Goal: Task Accomplishment & Management: Use online tool/utility

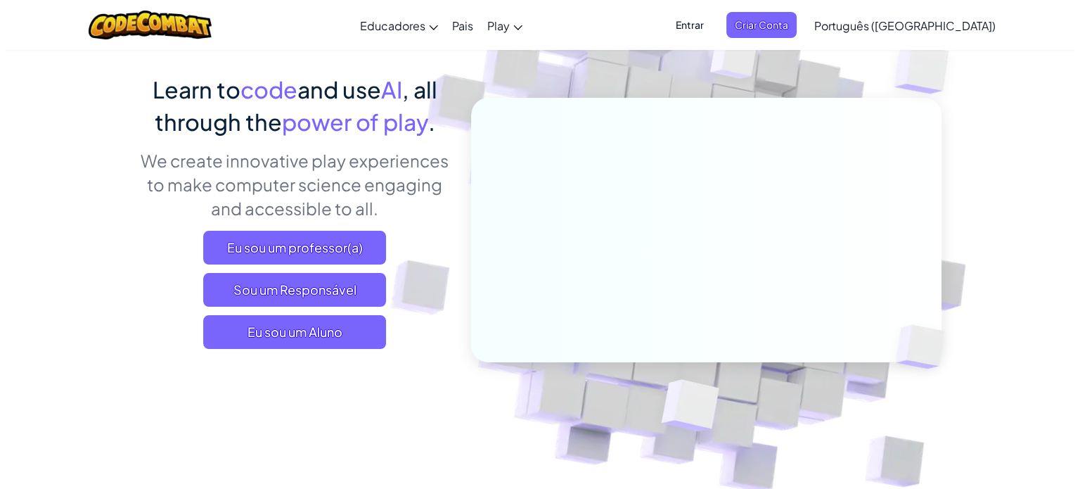
scroll to position [141, 0]
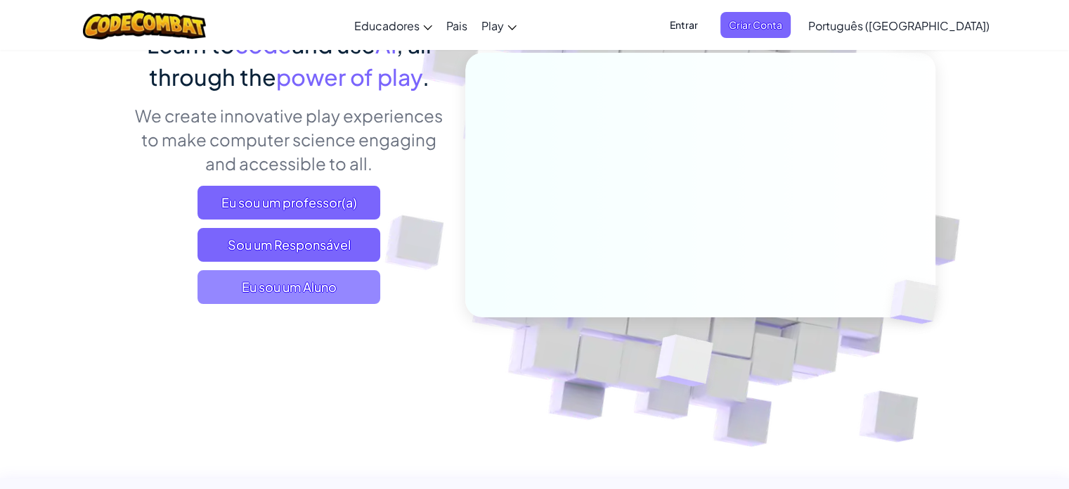
click at [326, 289] on span "Eu sou um Aluno" at bounding box center [289, 287] width 183 height 34
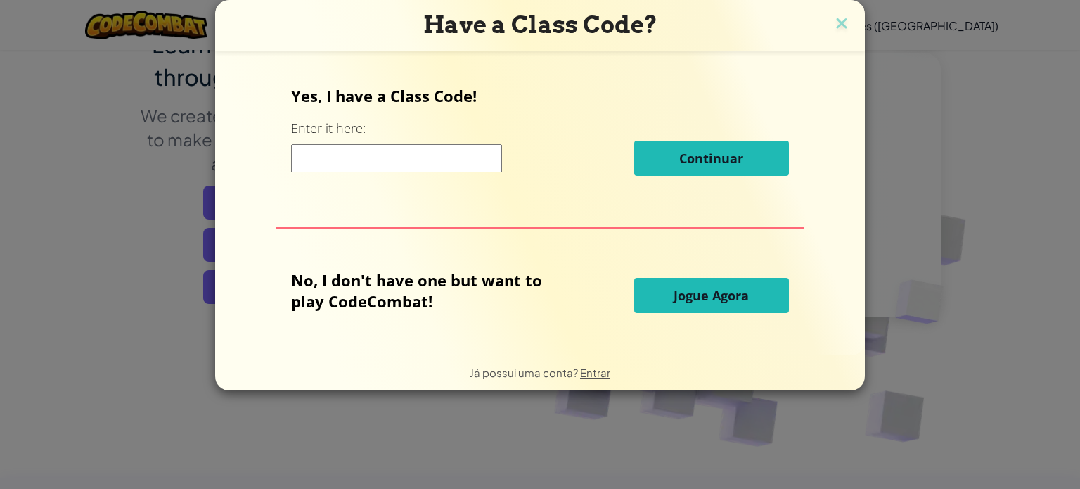
click at [728, 292] on span "Jogue Agora" at bounding box center [710, 295] width 75 height 17
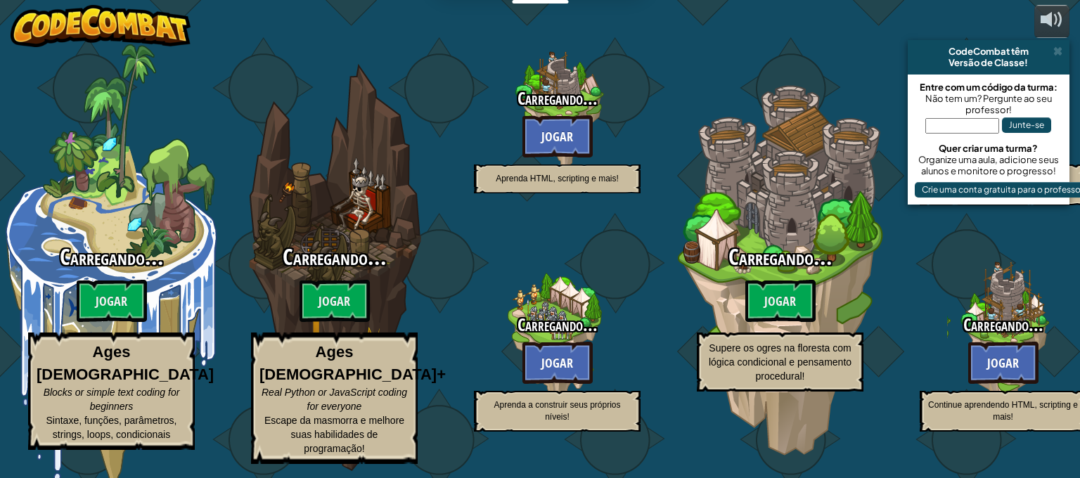
select select "pt-BR"
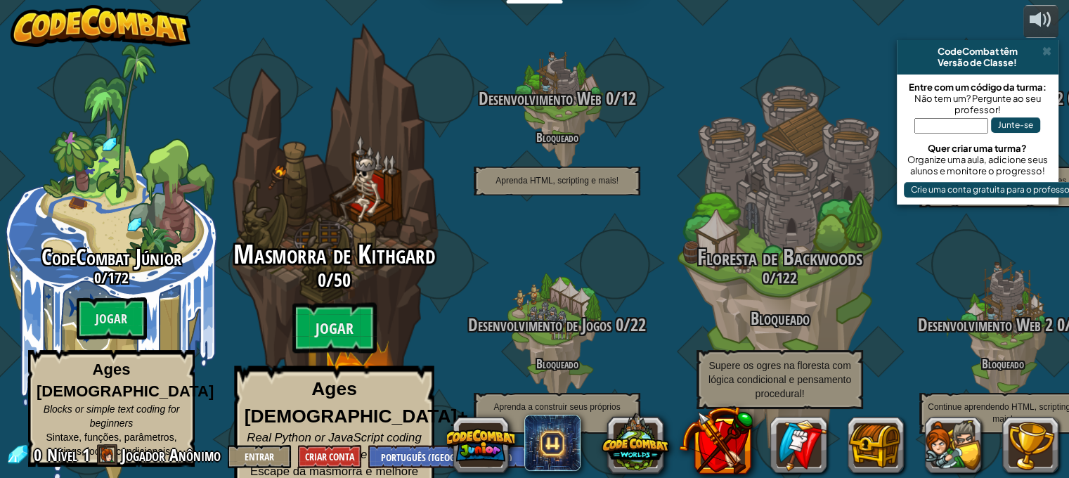
scroll to position [1, 0]
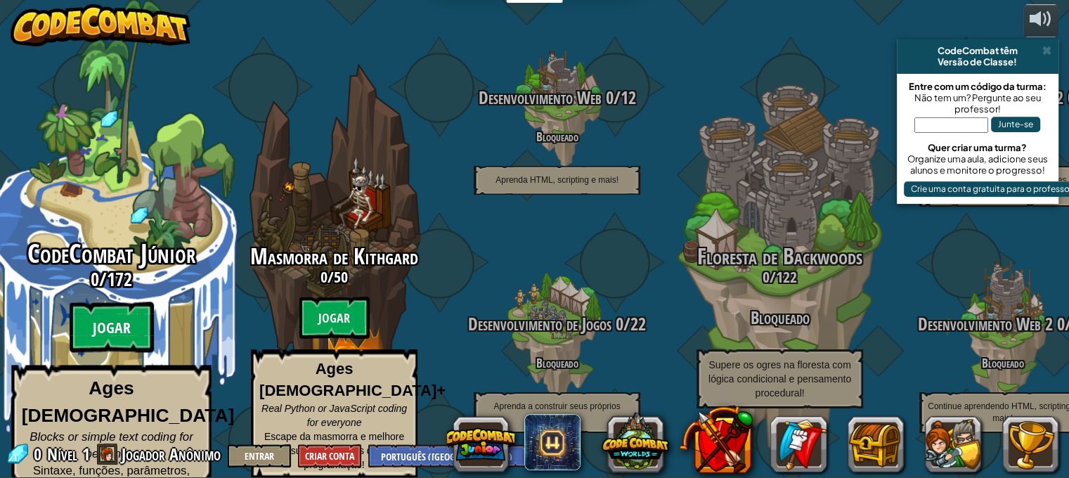
click at [118, 313] on btn "Jogar" at bounding box center [112, 327] width 84 height 51
select select "pt-BR"
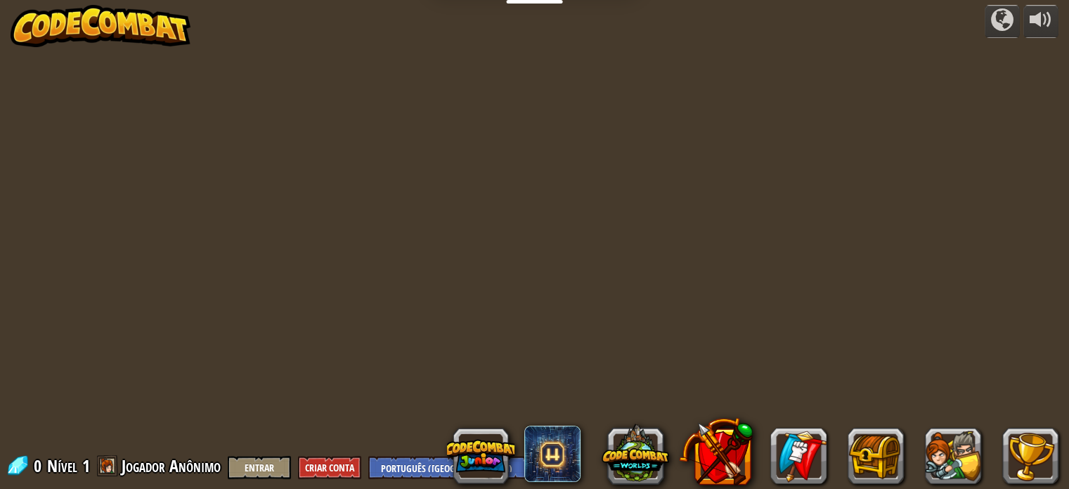
select select "pt-BR"
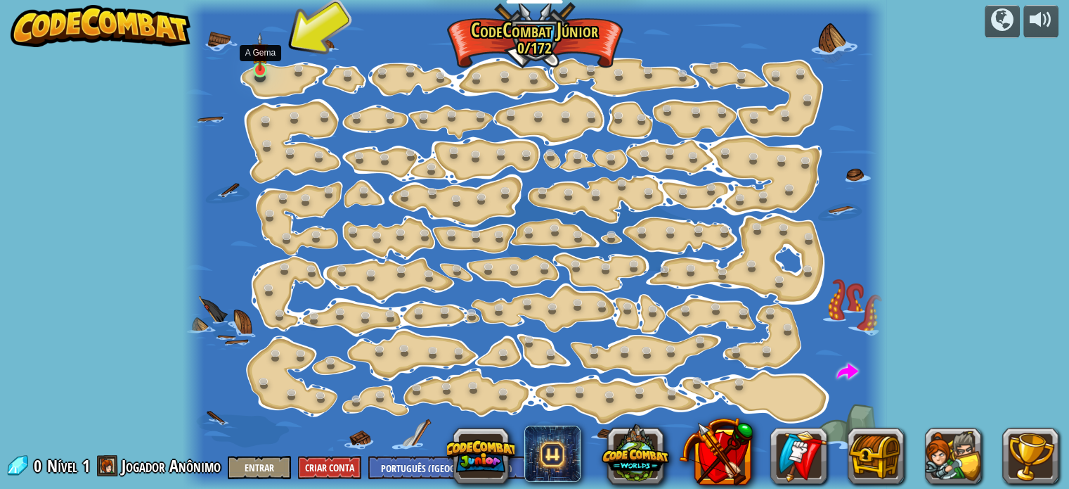
click at [260, 68] on img at bounding box center [260, 51] width 17 height 39
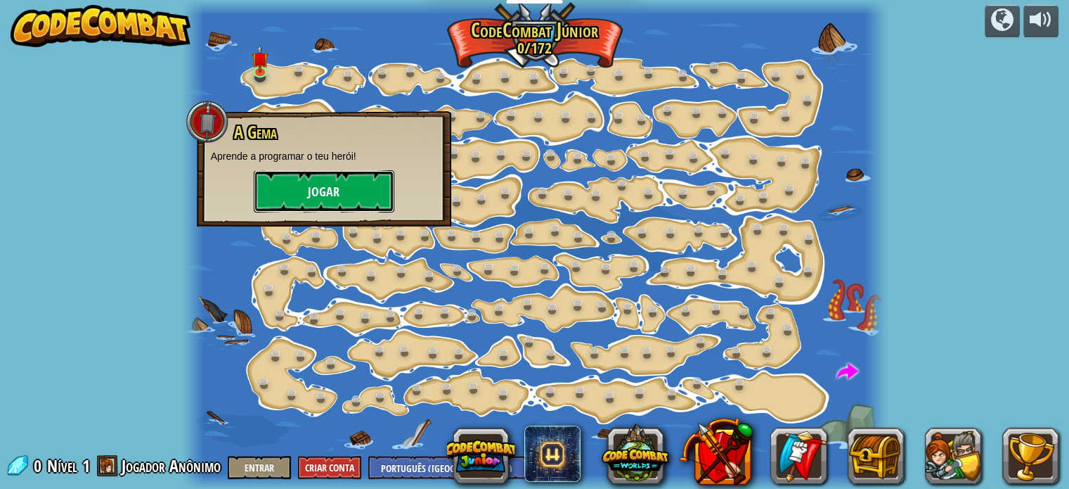
click at [304, 181] on button "Jogar" at bounding box center [324, 191] width 141 height 42
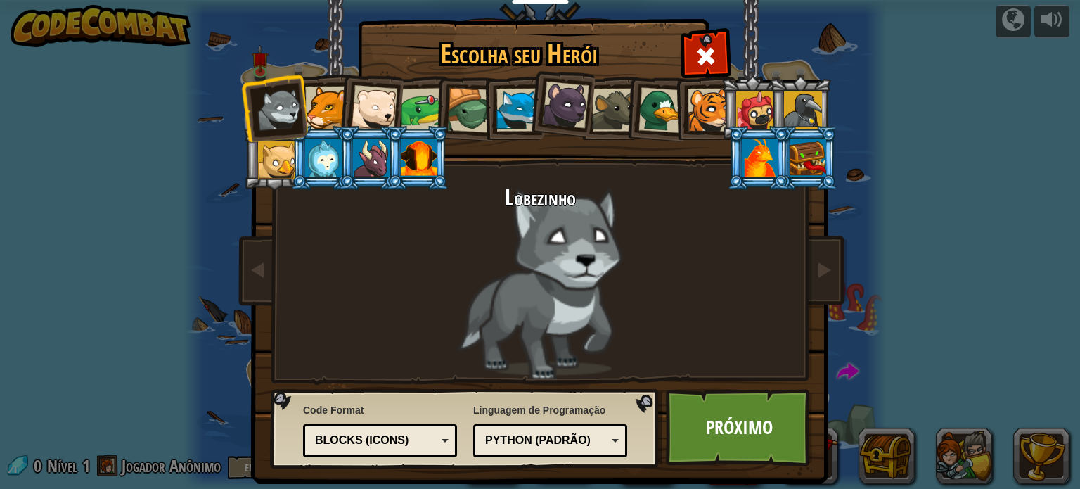
click at [306, 109] on div at bounding box center [326, 107] width 43 height 43
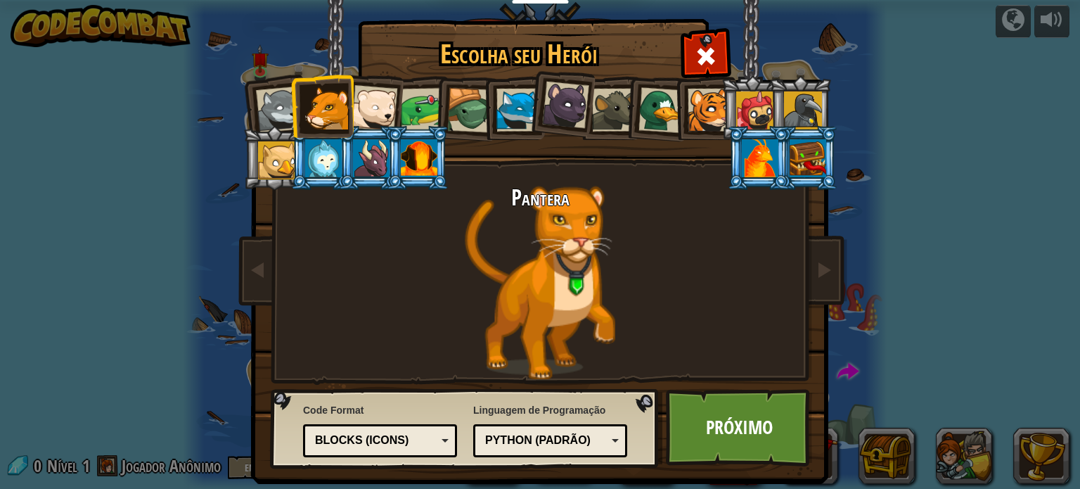
click at [447, 104] on div at bounding box center [469, 110] width 45 height 45
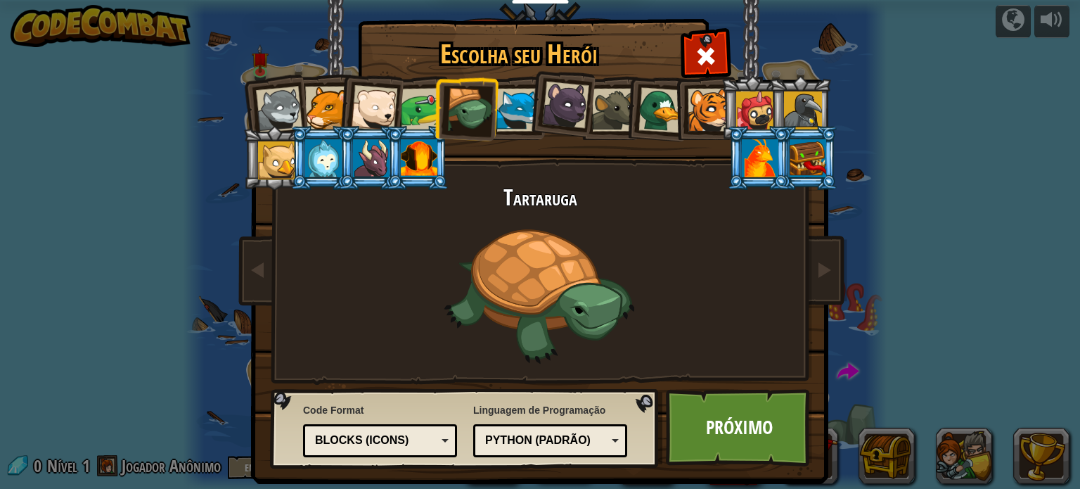
click at [498, 101] on div at bounding box center [517, 110] width 43 height 43
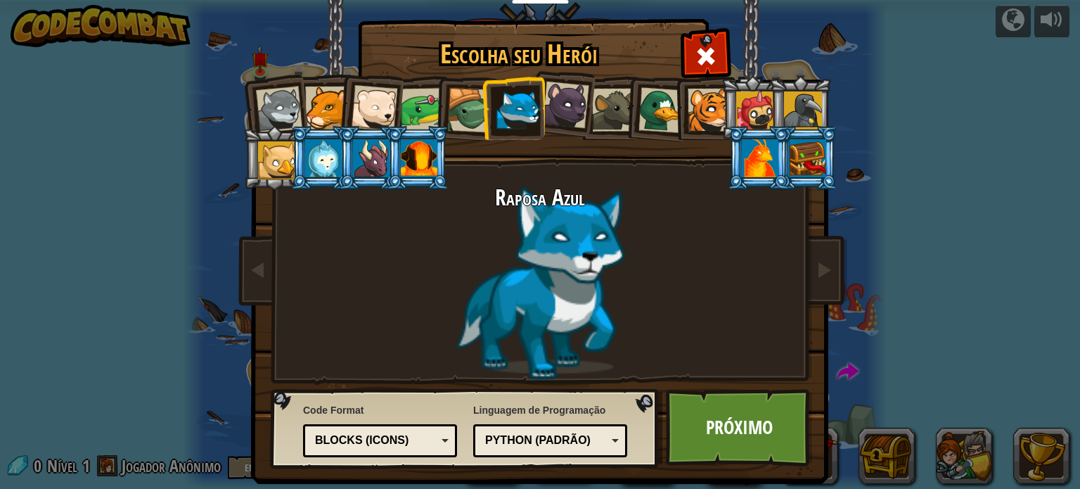
click at [339, 438] on div "Blocks (Icons)" at bounding box center [376, 440] width 122 height 16
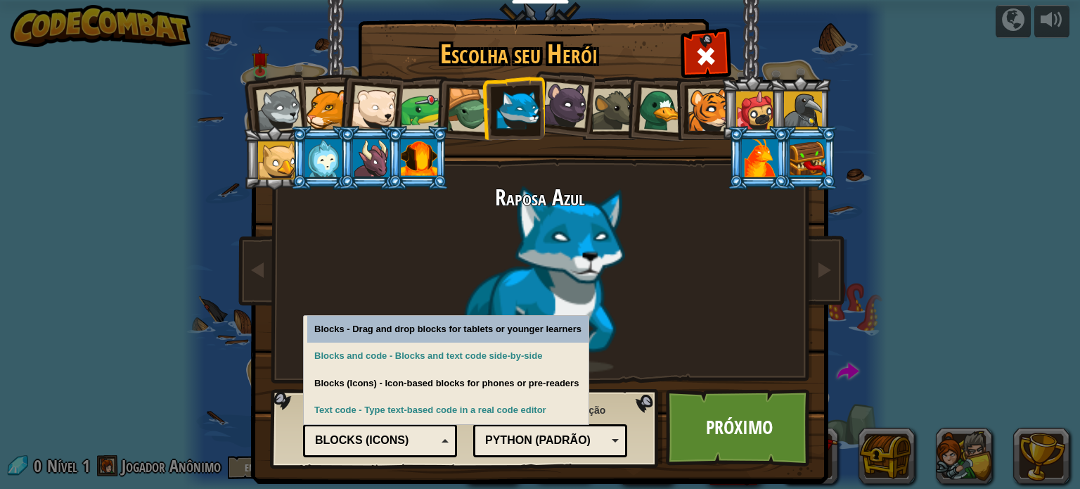
click at [339, 438] on div "Blocks (Icons)" at bounding box center [376, 440] width 122 height 16
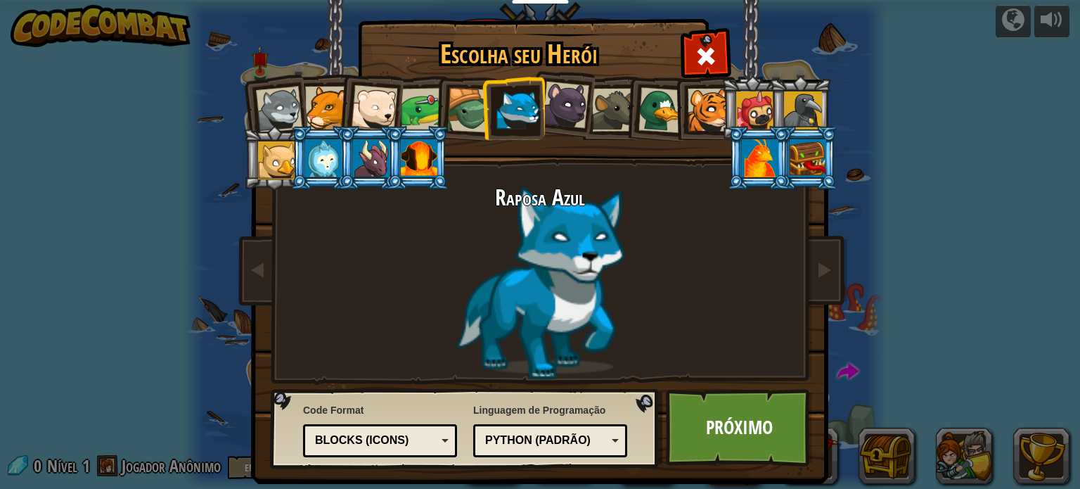
click at [534, 434] on div "Python (Padrão)" at bounding box center [546, 440] width 122 height 16
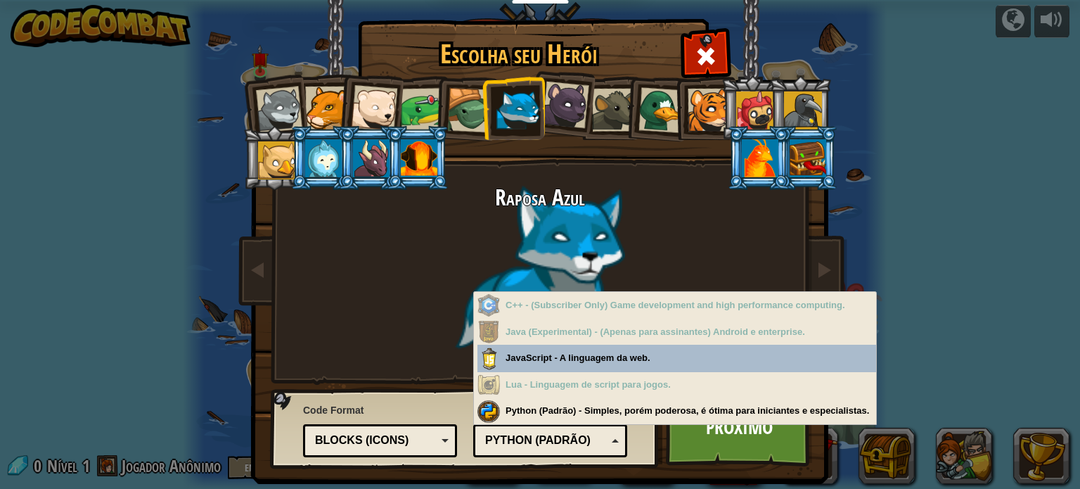
click at [534, 434] on div "Python (Padrão)" at bounding box center [546, 440] width 122 height 16
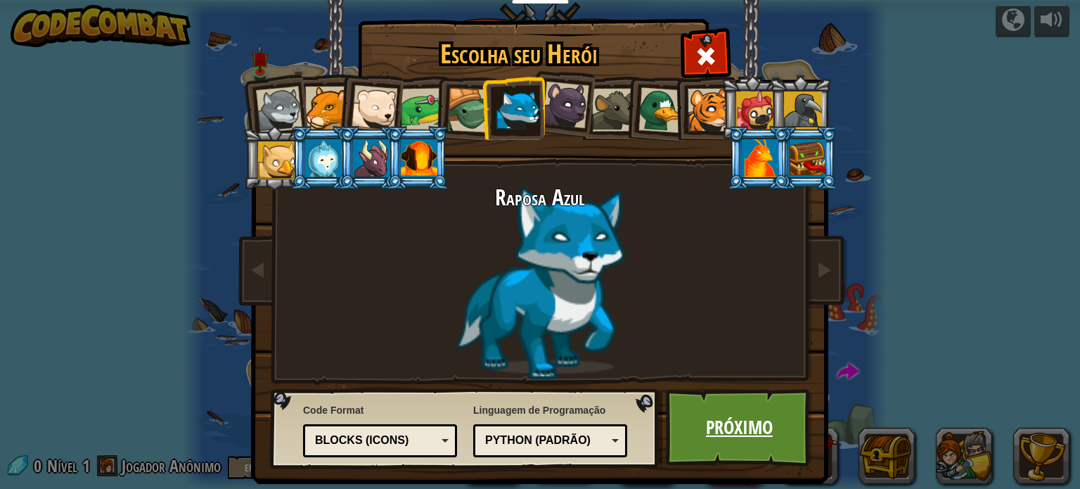
click at [732, 431] on link "Próximo" at bounding box center [739, 427] width 147 height 77
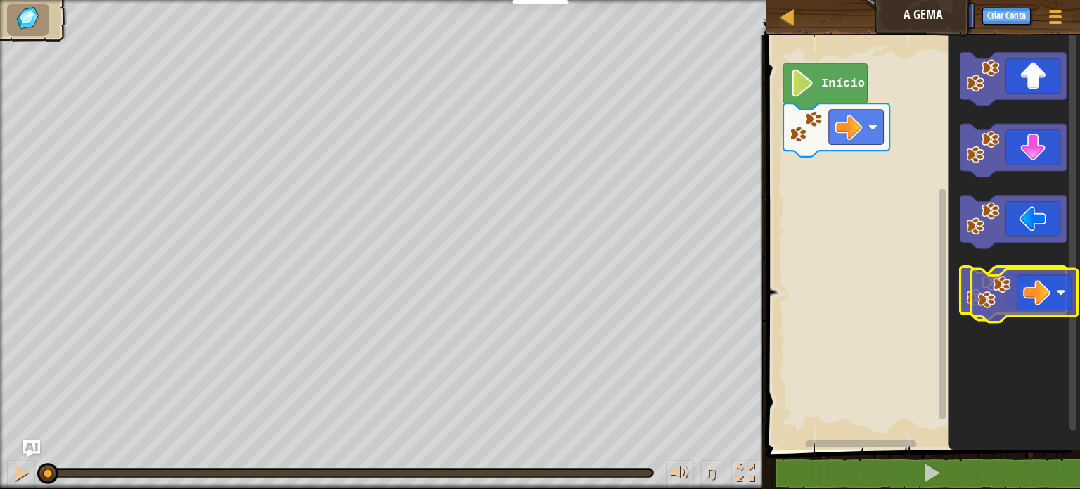
click at [1021, 276] on icon "Espaço de trabalho do Blockly" at bounding box center [1013, 292] width 106 height 53
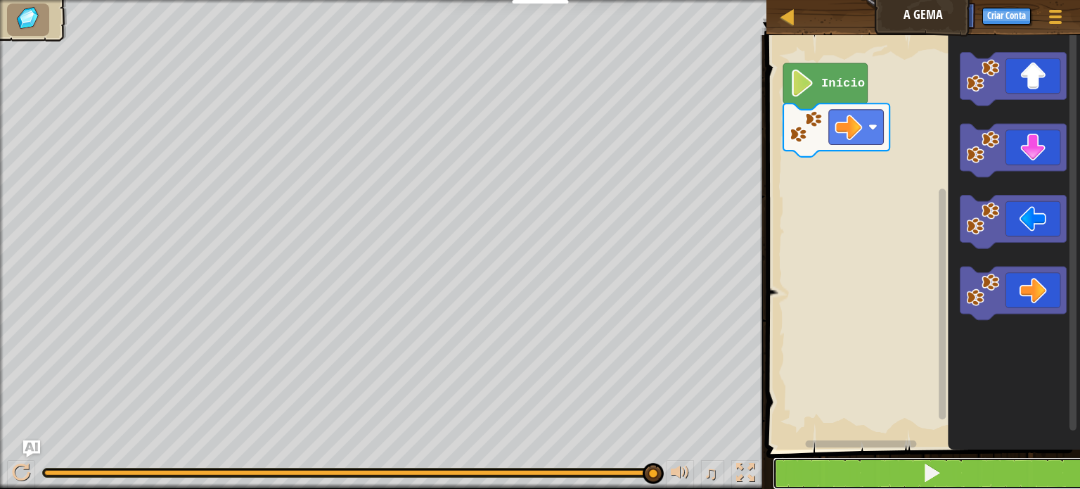
click at [891, 468] on button at bounding box center [932, 473] width 318 height 32
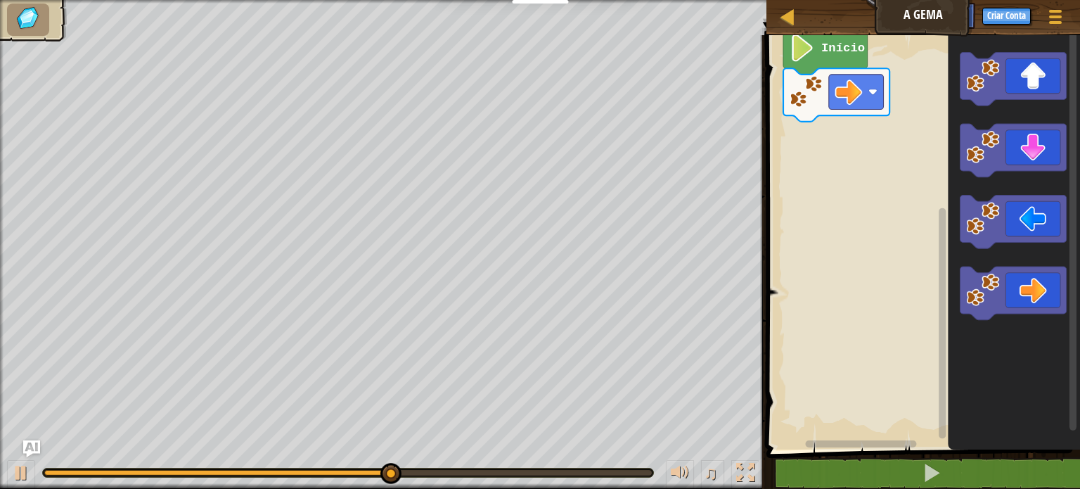
click at [35, 19] on img at bounding box center [28, 18] width 30 height 25
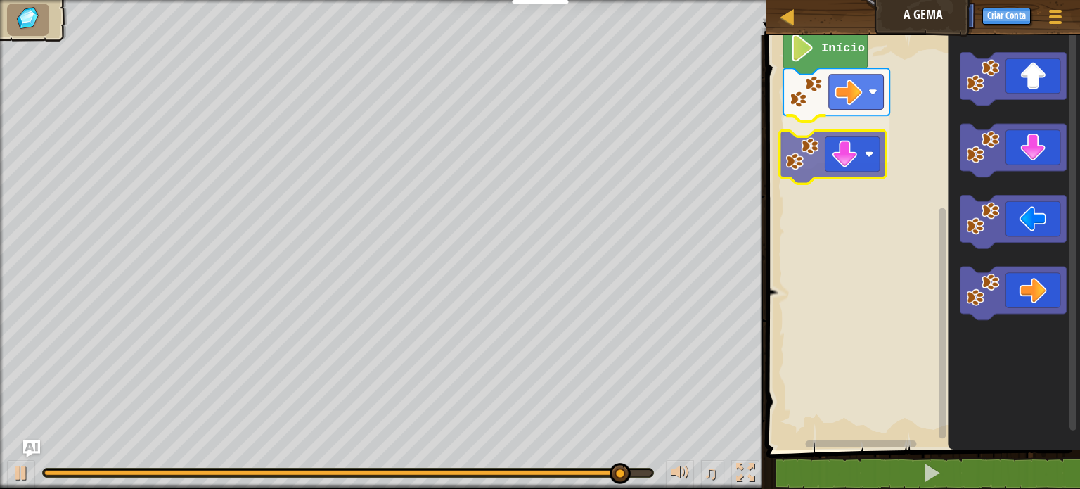
click at [827, 149] on div "Início" at bounding box center [921, 238] width 318 height 421
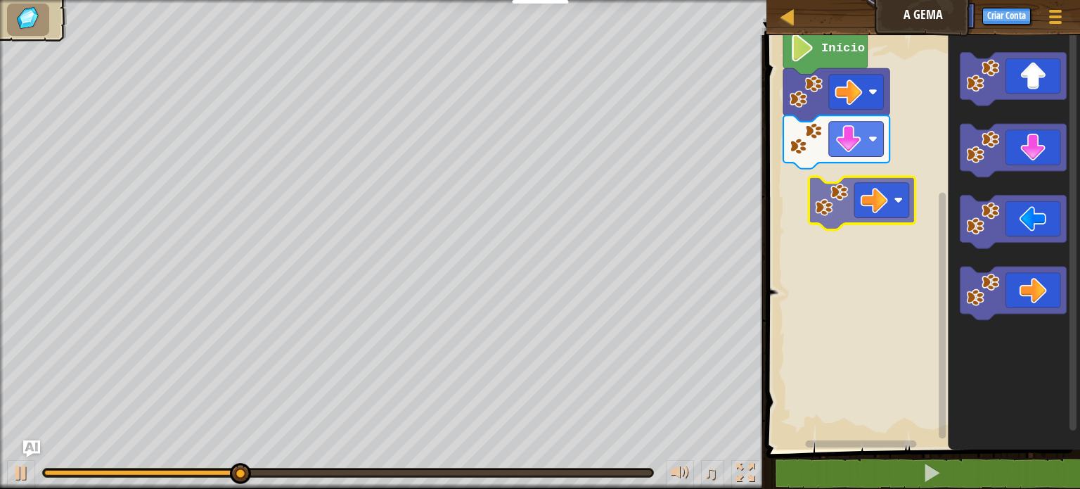
click at [839, 190] on div "Início" at bounding box center [921, 238] width 318 height 421
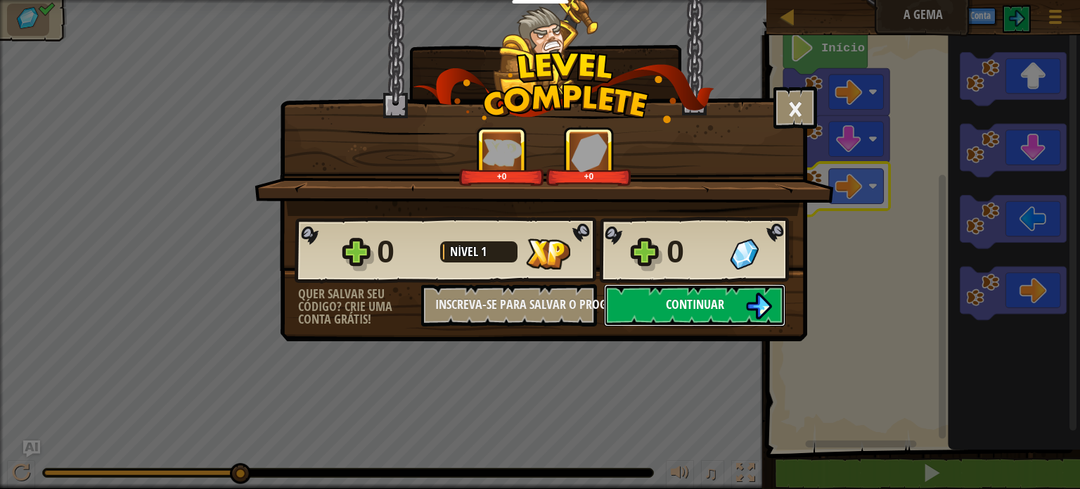
click at [715, 312] on button "Continuar" at bounding box center [694, 305] width 181 height 42
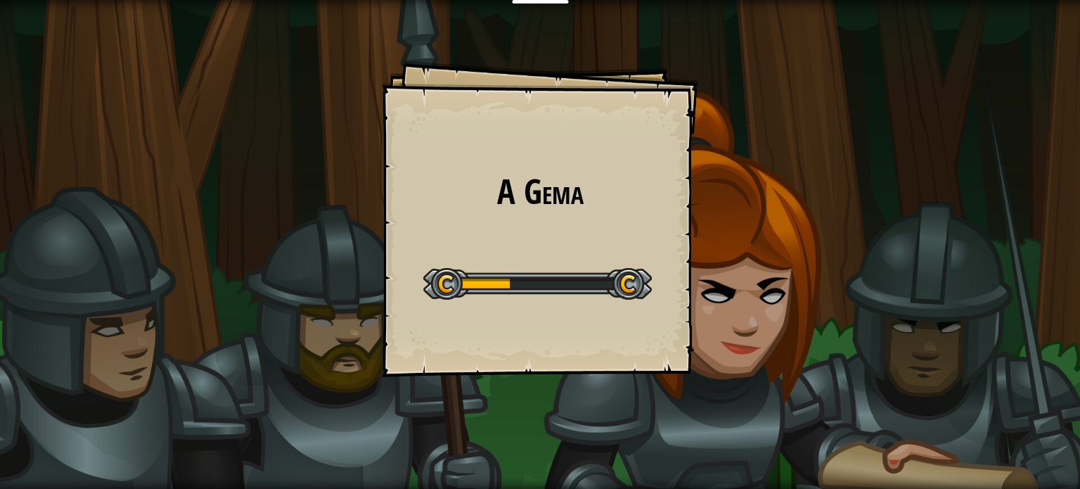
select select "pt-BR"
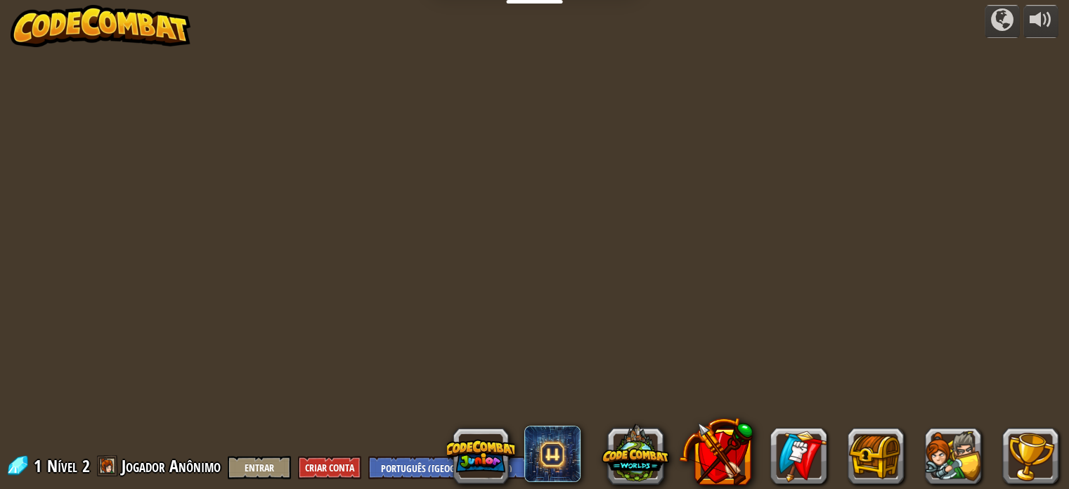
select select "pt-BR"
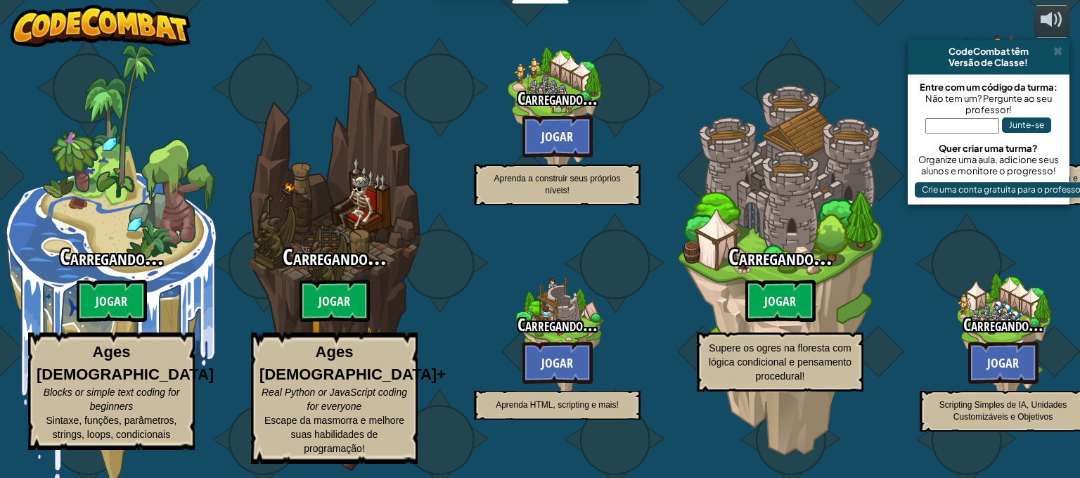
select select "pt-BR"
